Goal: Complete application form

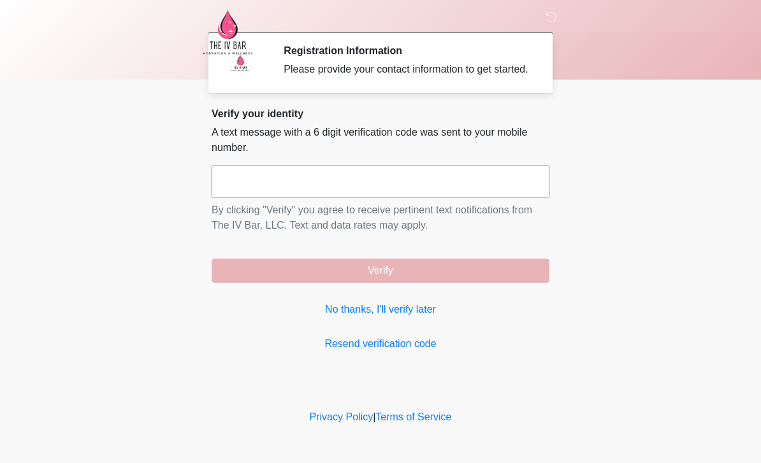
click at [400, 317] on link "No thanks, I'll verify later" at bounding box center [381, 309] width 338 height 15
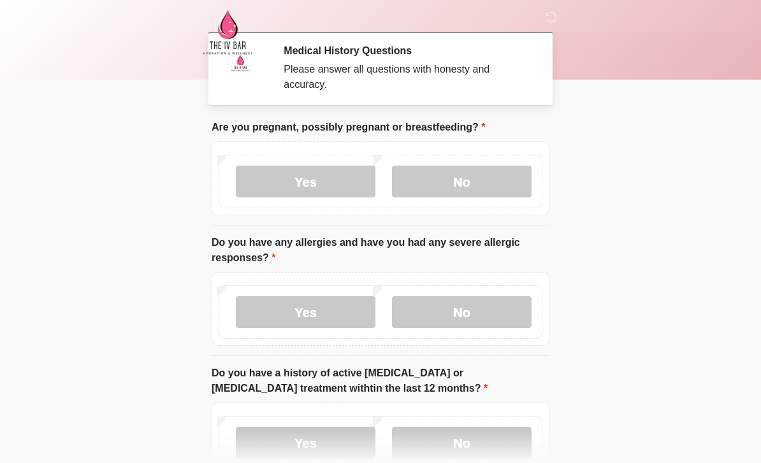
click at [469, 189] on label "No" at bounding box center [462, 182] width 140 height 32
click at [473, 313] on label "No" at bounding box center [462, 312] width 140 height 32
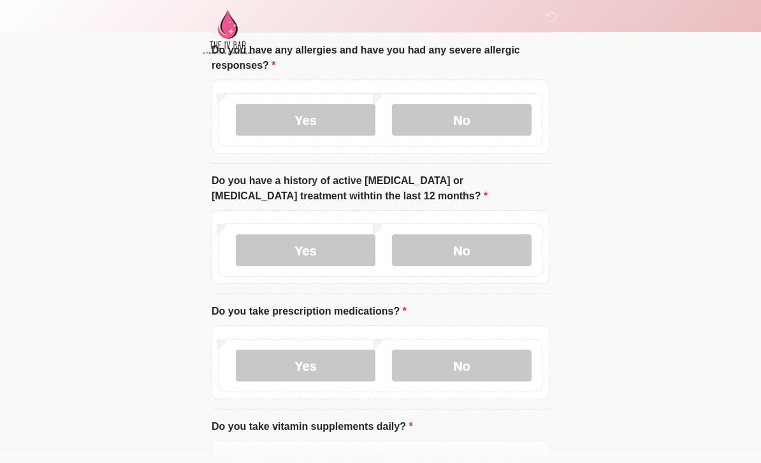
scroll to position [193, 0]
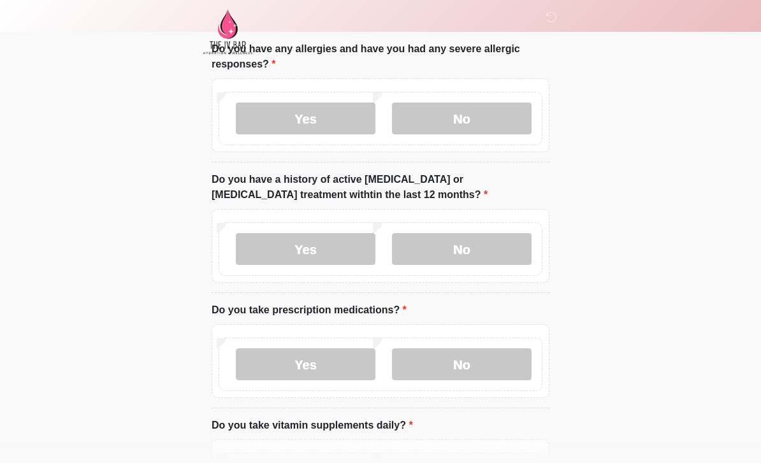
click at [470, 249] on label "No" at bounding box center [462, 250] width 140 height 32
click at [322, 368] on label "Yes" at bounding box center [306, 365] width 140 height 32
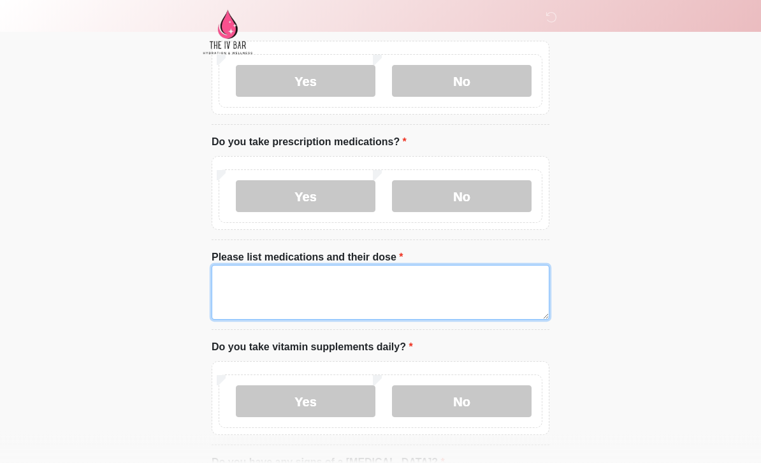
click at [336, 279] on textarea "Please list medications and their dose" at bounding box center [381, 293] width 338 height 55
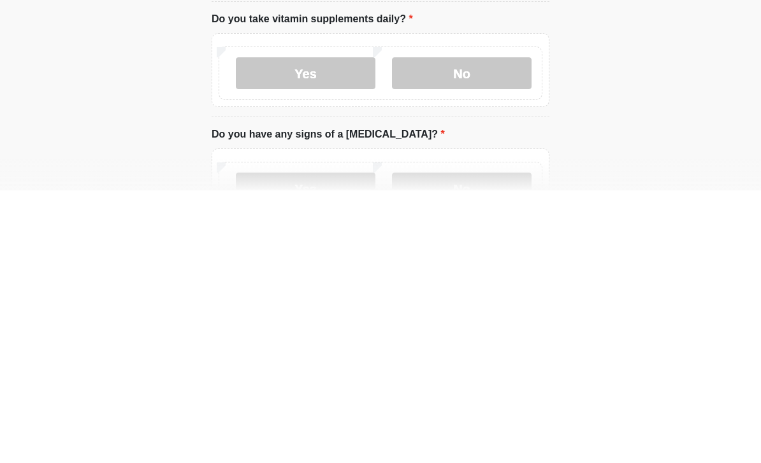
scroll to position [419, 0]
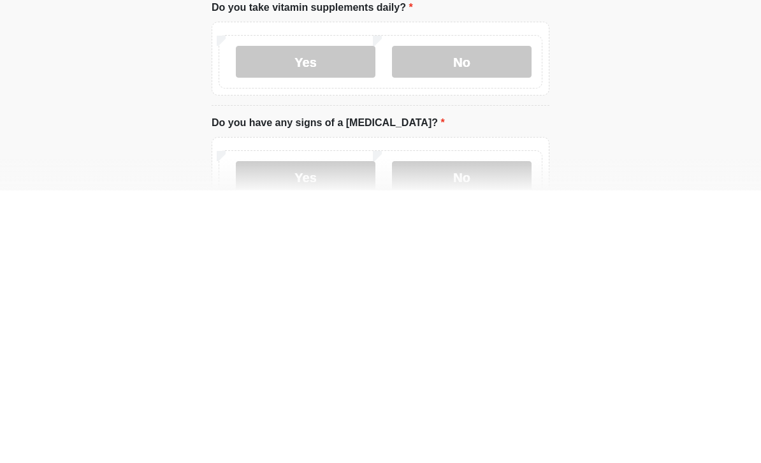
type textarea "**********"
click at [487, 319] on label "No" at bounding box center [462, 335] width 140 height 32
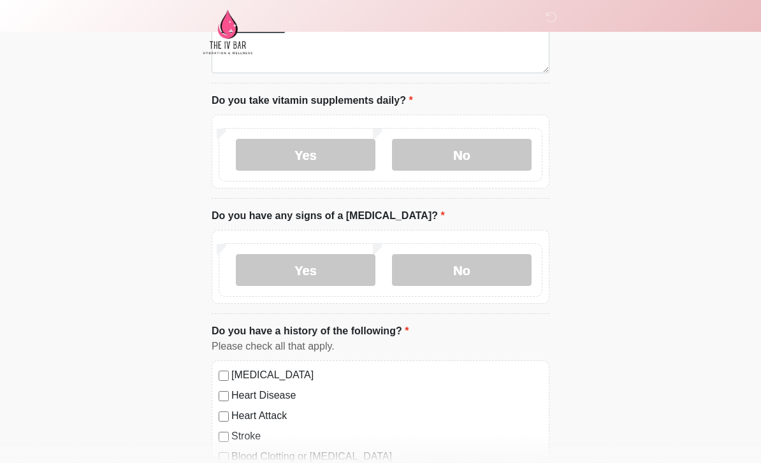
scroll to position [608, 0]
click at [483, 268] on label "No" at bounding box center [462, 271] width 140 height 32
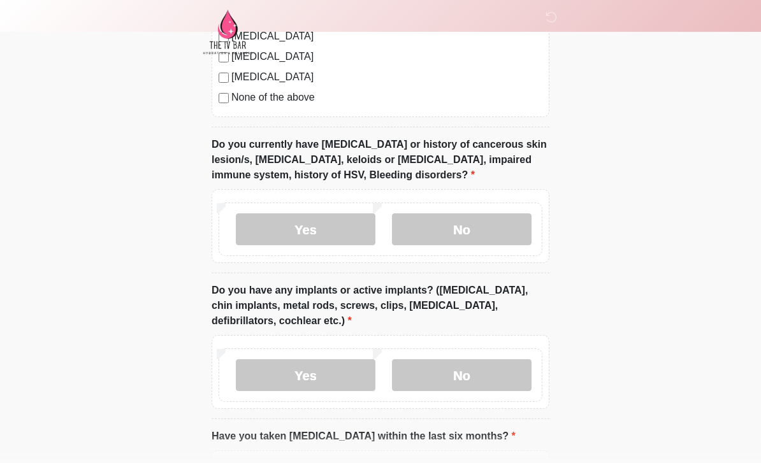
scroll to position [1109, 0]
click at [479, 227] on label "No" at bounding box center [462, 231] width 140 height 32
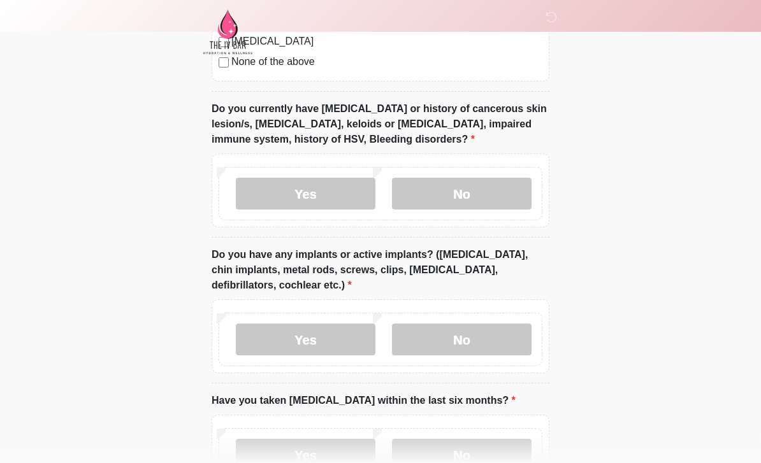
scroll to position [1222, 0]
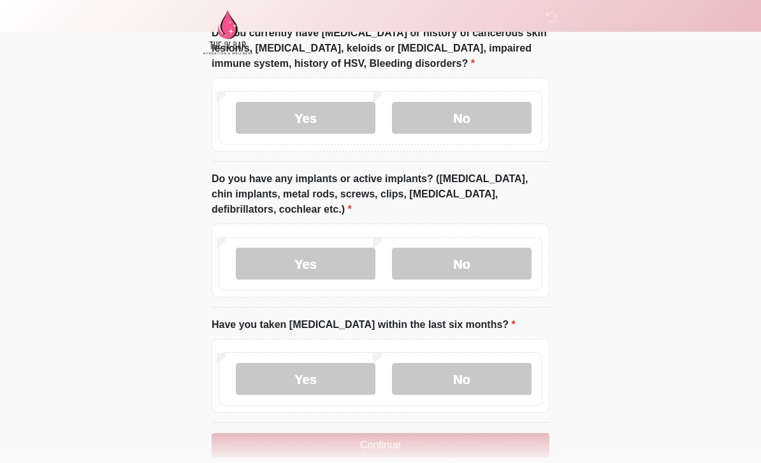
click at [482, 259] on label "No" at bounding box center [462, 264] width 140 height 32
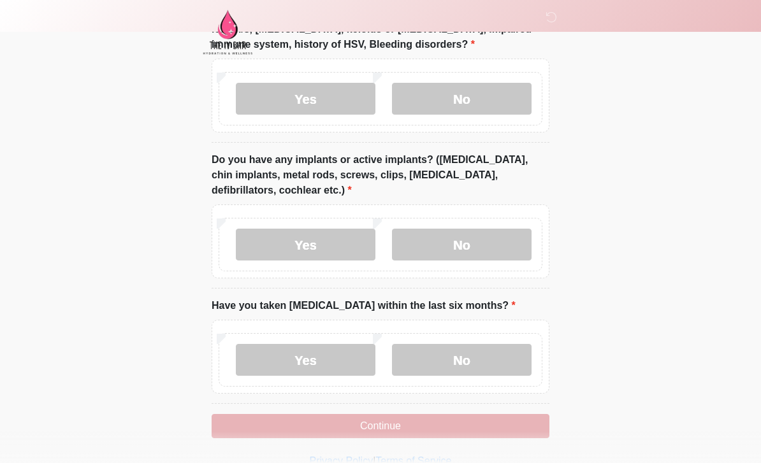
click at [491, 351] on label "No" at bounding box center [462, 360] width 140 height 32
click at [421, 426] on button "Continue" at bounding box center [381, 426] width 338 height 24
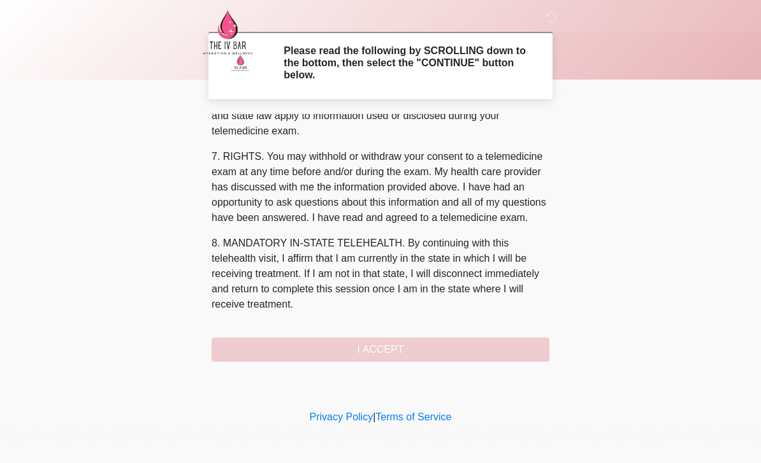
scroll to position [531, 0]
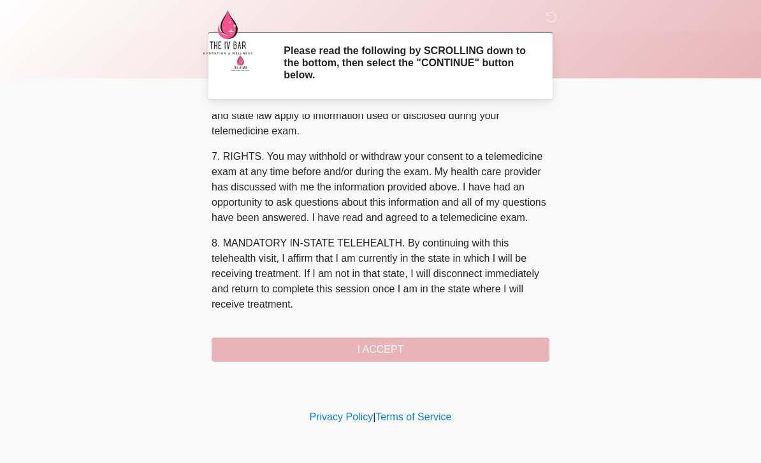
click at [366, 345] on button "I ACCEPT" at bounding box center [381, 350] width 338 height 24
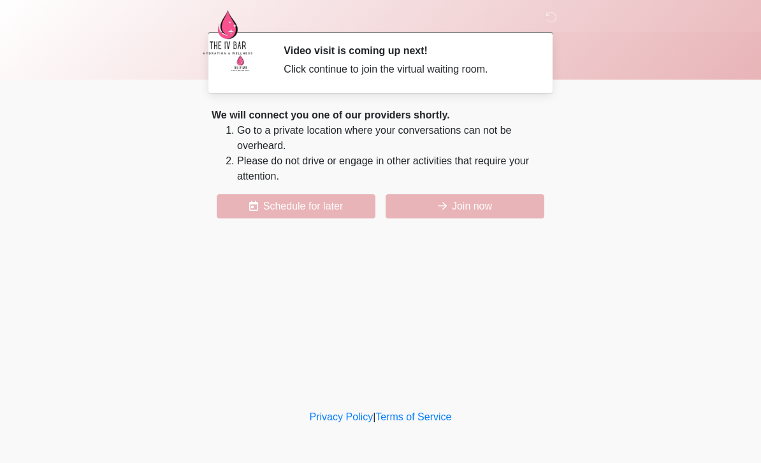
click at [438, 204] on icon at bounding box center [442, 206] width 9 height 10
